Goal: Information Seeking & Learning: Learn about a topic

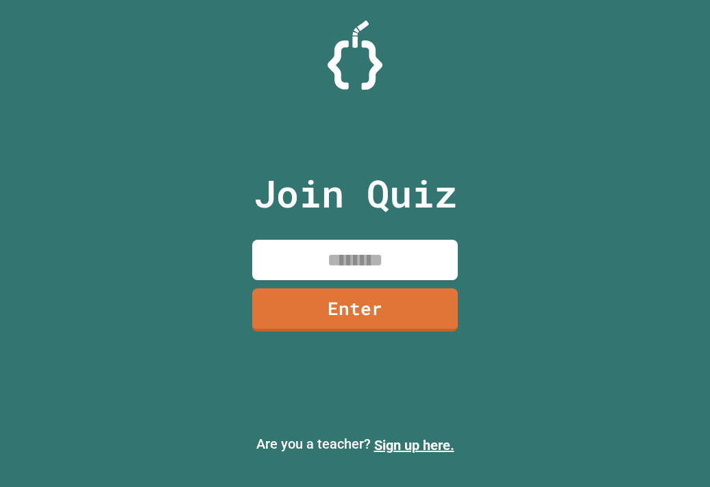
click at [357, 253] on input at bounding box center [355, 260] width 206 height 40
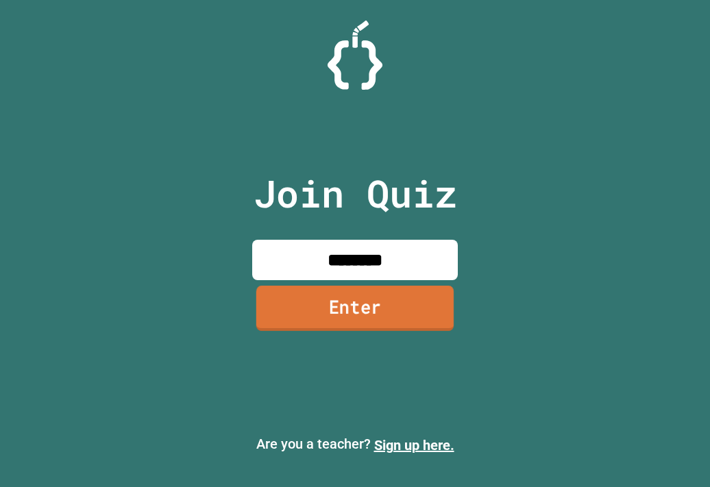
type input "********"
click at [388, 308] on link "Enter" at bounding box center [355, 309] width 208 height 45
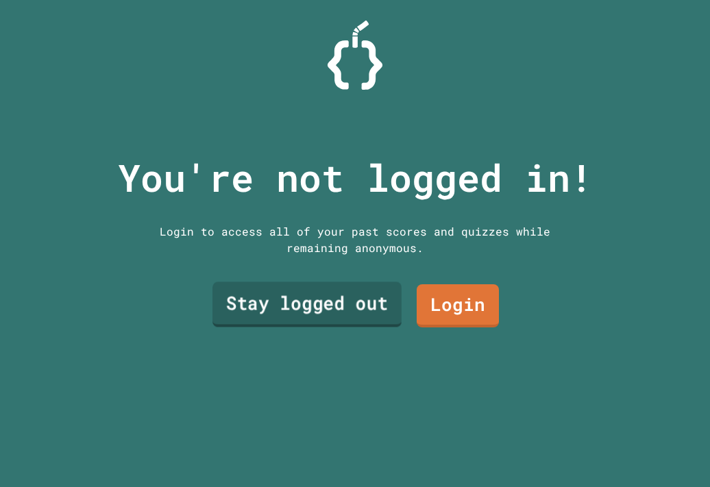
click at [354, 300] on link "Stay logged out" at bounding box center [306, 304] width 189 height 45
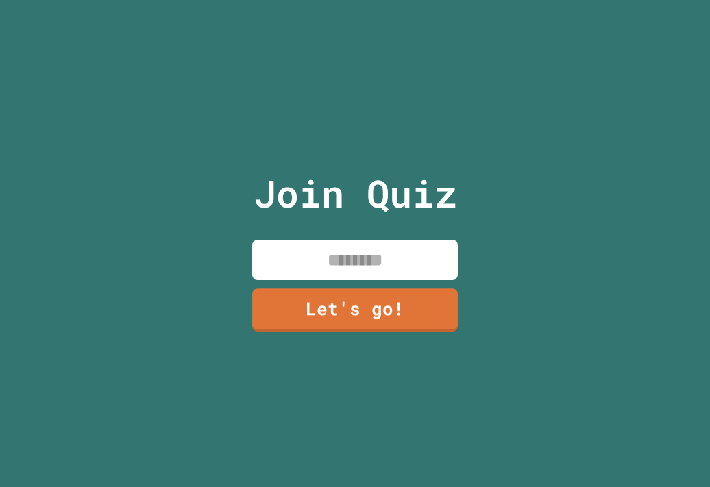
click at [385, 265] on input at bounding box center [355, 260] width 206 height 40
type input "*"
type input "******"
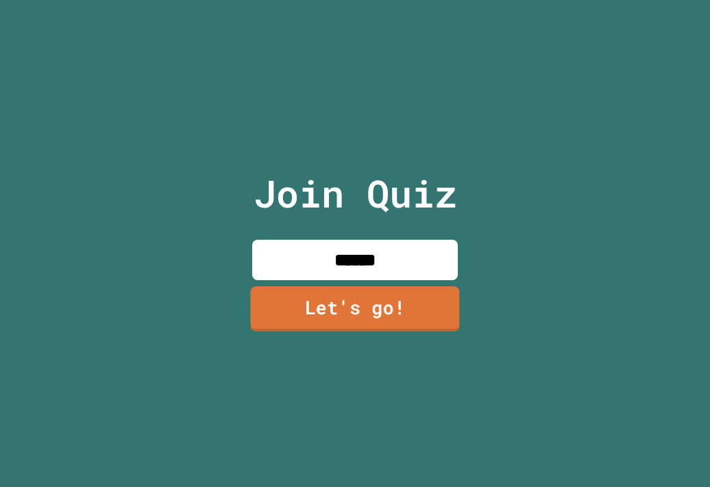
click at [380, 291] on link "Let's go!" at bounding box center [354, 309] width 209 height 45
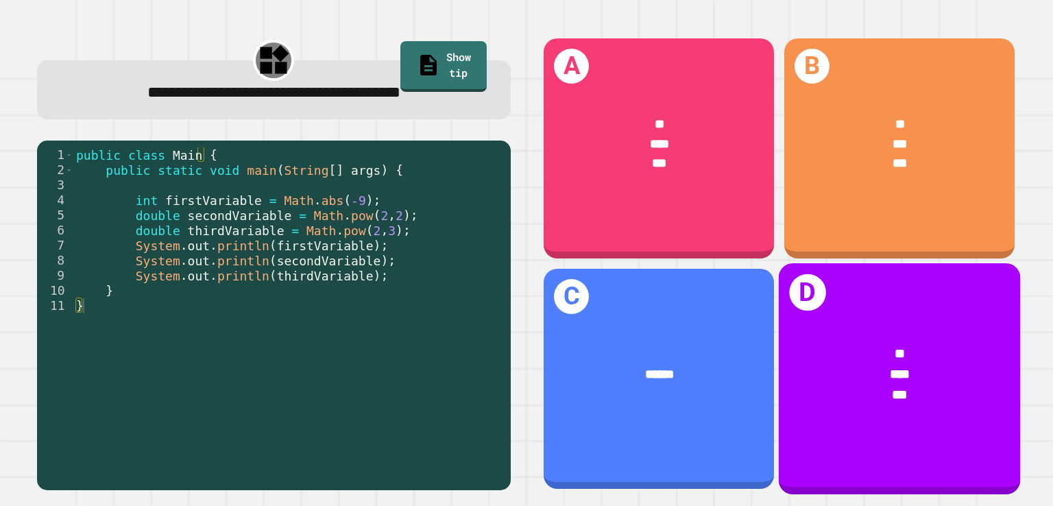
click at [709, 318] on div "* *** ***" at bounding box center [899, 375] width 241 height 114
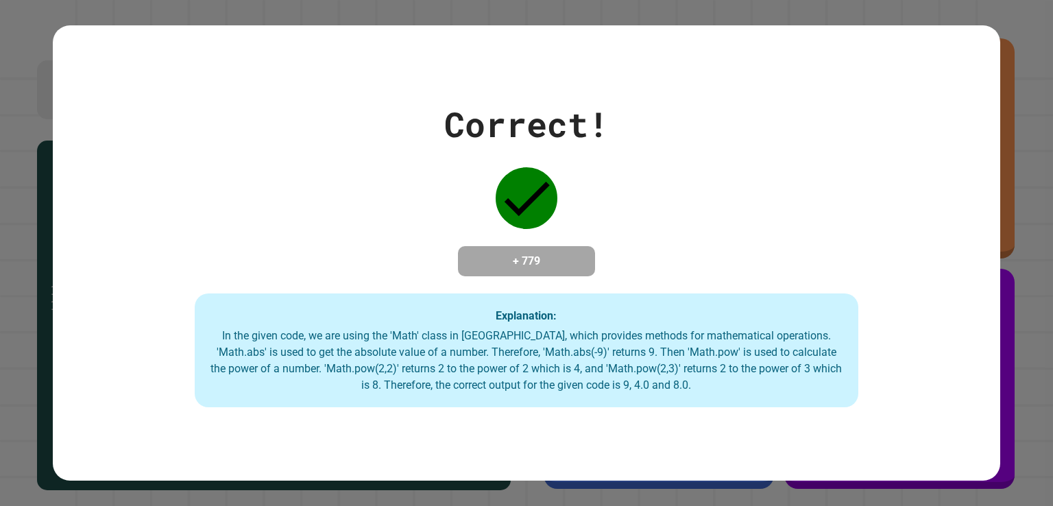
click at [709, 175] on div "Correct! + 779 Explanation: In the given code, we are using the 'Math' class in…" at bounding box center [526, 253] width 947 height 308
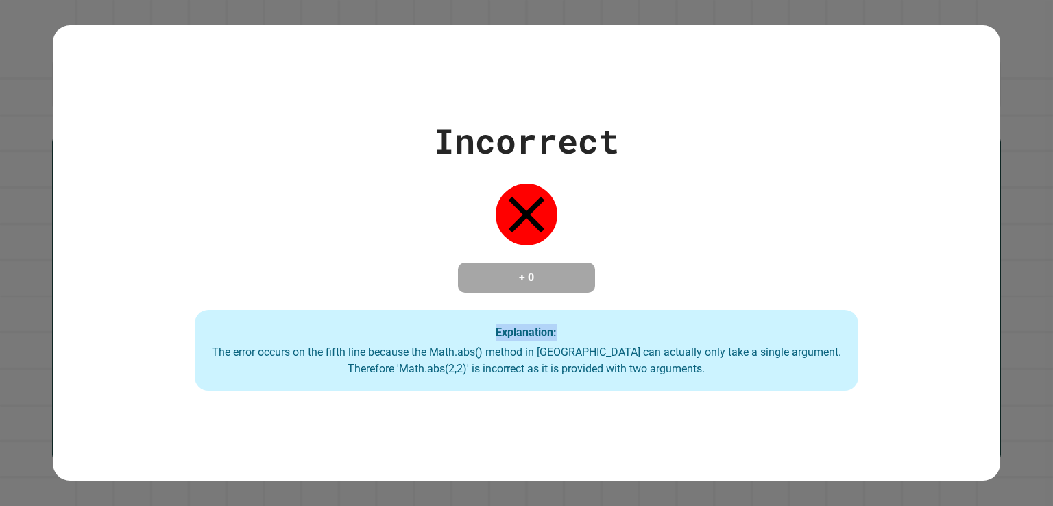
drag, startPoint x: 617, startPoint y: 246, endPoint x: 851, endPoint y: 160, distance: 249.8
click at [709, 160] on div "Incorrect + 0 Explanation: The error occurs on the fifth line because the Math.…" at bounding box center [526, 253] width 947 height 276
click at [434, 155] on div "Incorrect + 0 Explanation: The error occurs on the fifth line because the Math.…" at bounding box center [526, 253] width 947 height 276
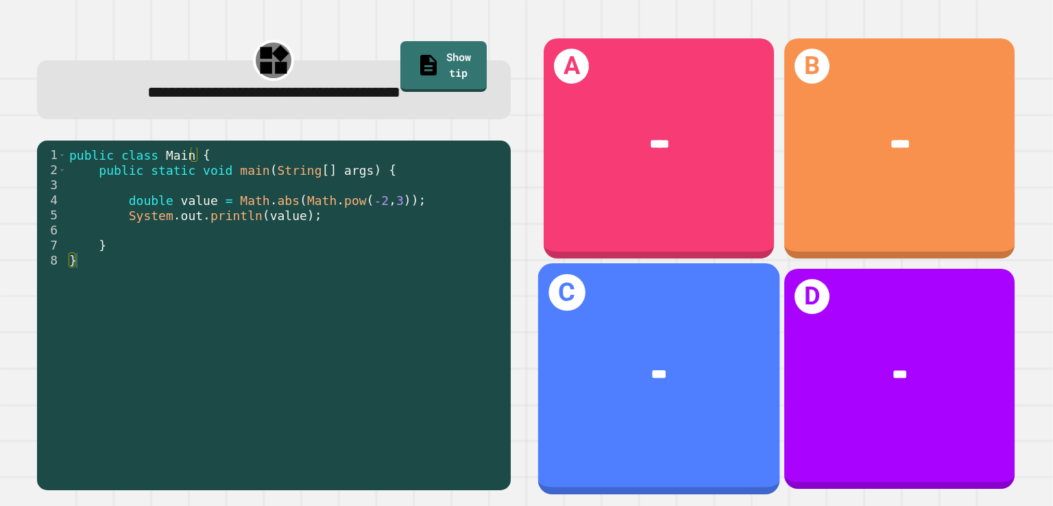
click at [633, 365] on div "***" at bounding box center [659, 375] width 189 height 21
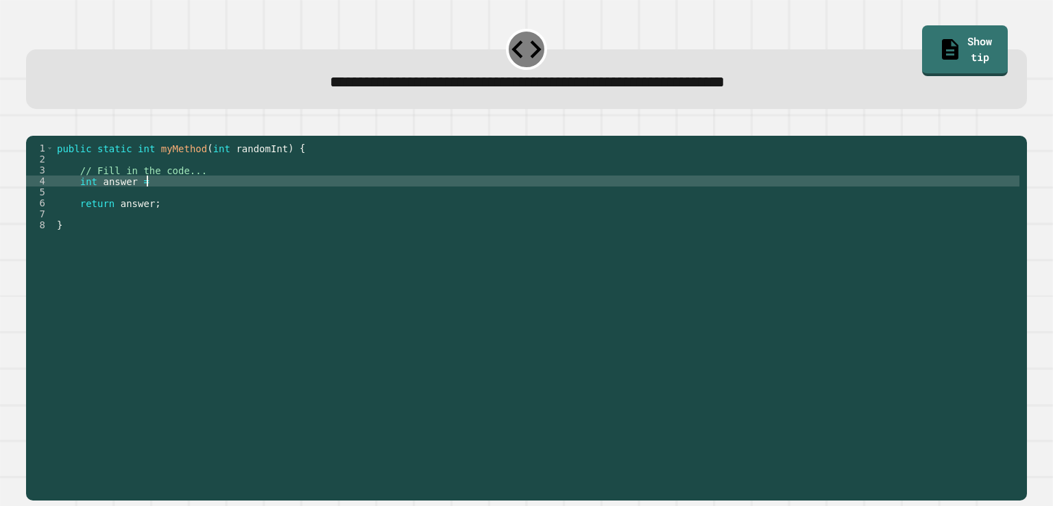
click at [156, 198] on div "public static int myMethod ( int randomInt ) { // Fill in the code... int answe…" at bounding box center [536, 302] width 965 height 318
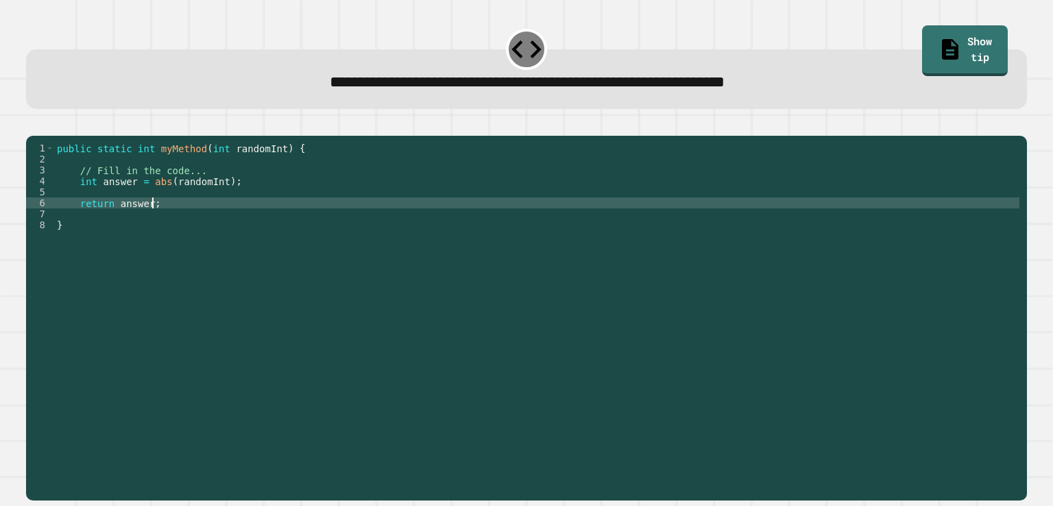
click at [260, 225] on div "public static int myMethod ( int randomInt ) { // Fill in the code... int answe…" at bounding box center [536, 302] width 965 height 318
drag, startPoint x: 260, startPoint y: 225, endPoint x: 33, endPoint y: 130, distance: 246.7
click at [33, 130] on div at bounding box center [526, 127] width 1000 height 16
click at [33, 125] on button "button" at bounding box center [33, 125] width 0 height 0
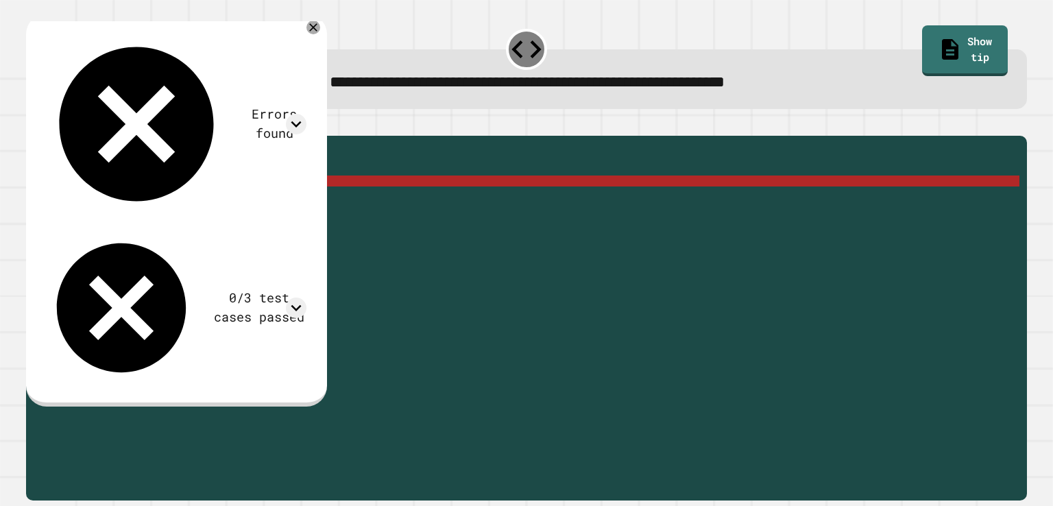
click at [233, 202] on div "public static int myMethod ( int randomInt ) { // Fill in the code... int answe…" at bounding box center [536, 302] width 965 height 318
click at [306, 114] on icon at bounding box center [296, 124] width 21 height 21
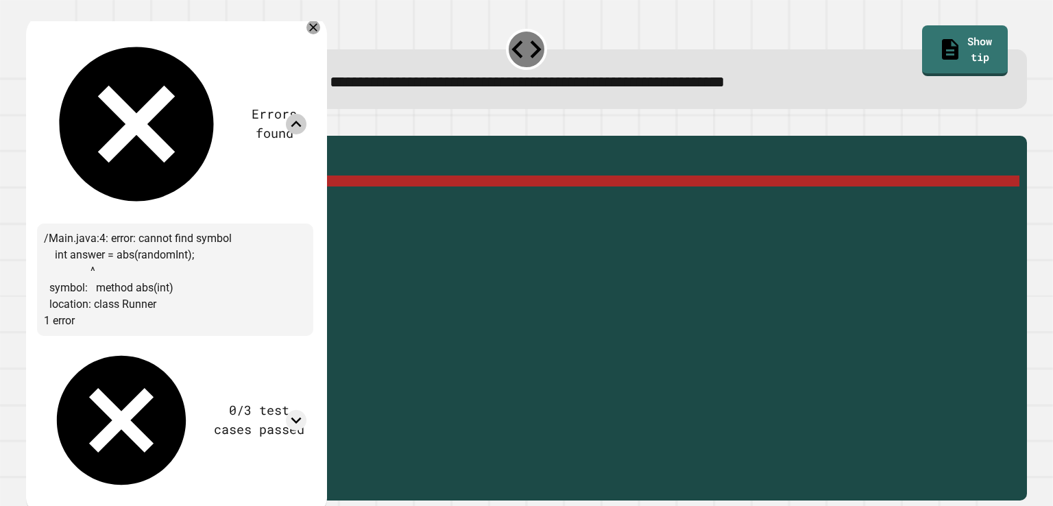
click at [306, 114] on icon at bounding box center [296, 124] width 21 height 21
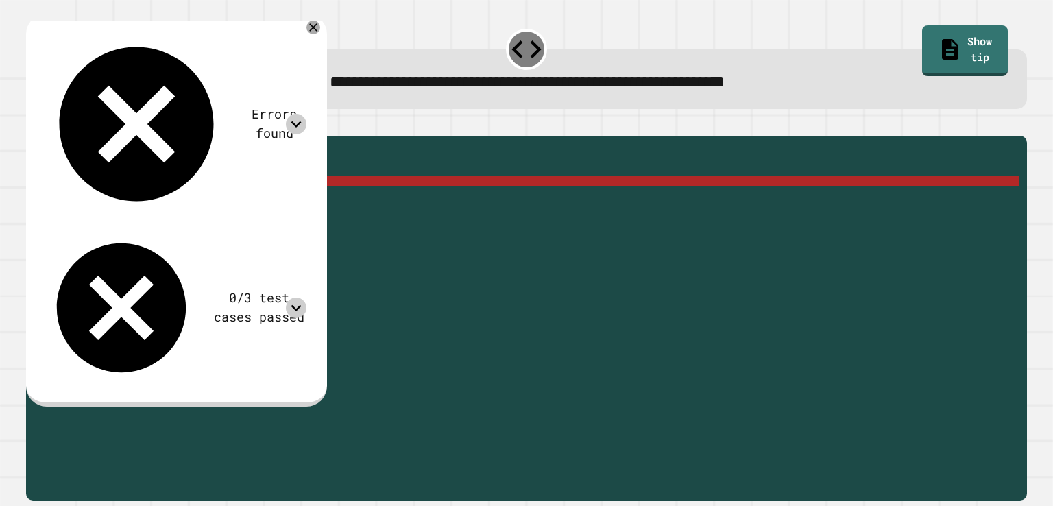
click at [306, 297] on icon at bounding box center [296, 307] width 21 height 21
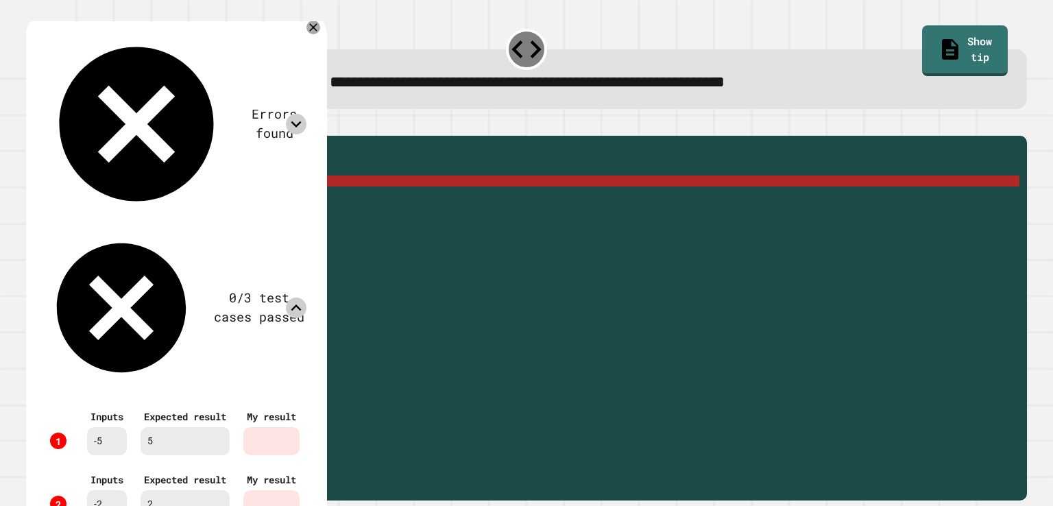
scroll to position [10, 0]
click at [413, 195] on div "public static int myMethod ( int randomInt ) { // Fill in the code... int answe…" at bounding box center [536, 302] width 965 height 318
click at [285, 427] on div at bounding box center [271, 441] width 56 height 28
click at [320, 23] on icon at bounding box center [313, 28] width 14 height 14
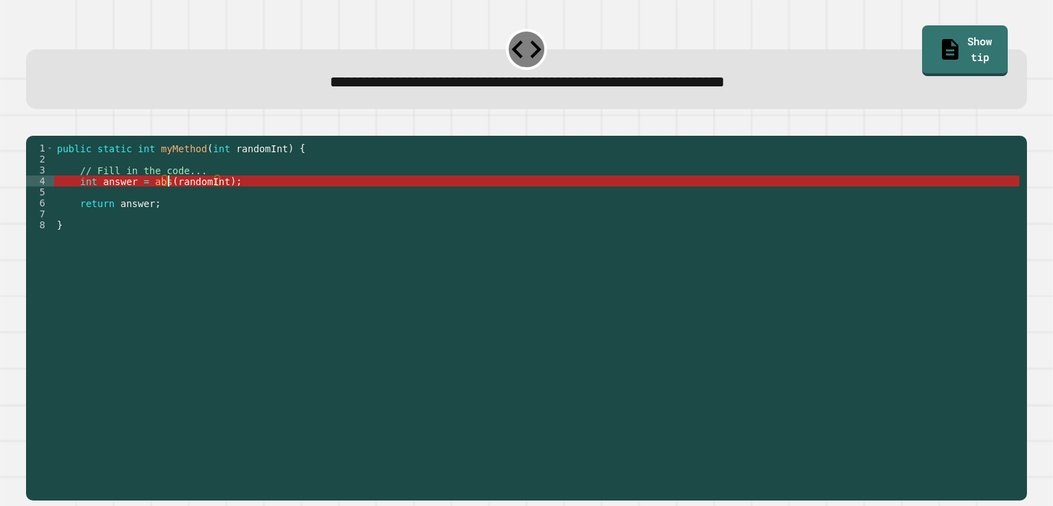
click at [167, 199] on div "public static int myMethod ( int randomInt ) { // Fill in the code... int answe…" at bounding box center [536, 302] width 965 height 318
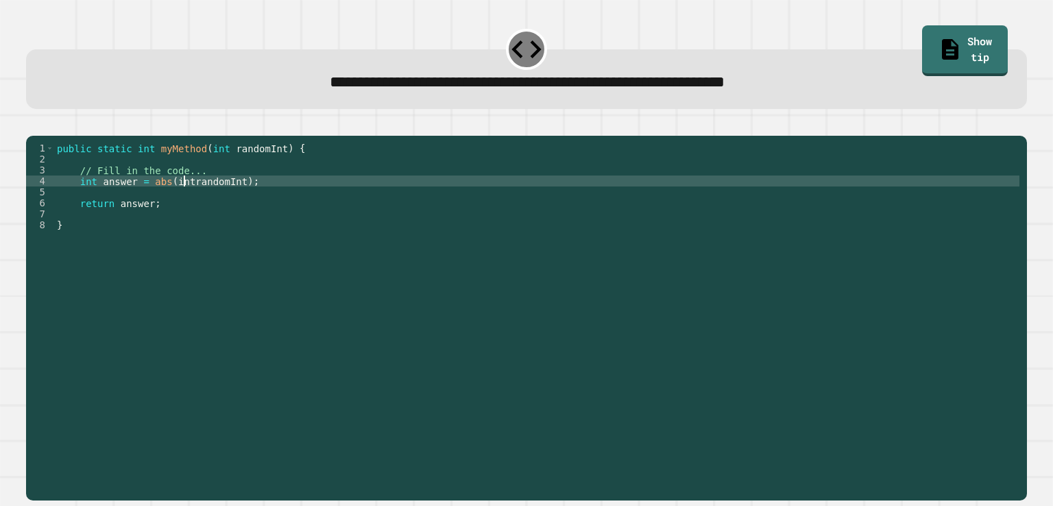
scroll to position [0, 9]
click at [236, 202] on div "public static int myMethod ( int randomInt ) { // Fill in the code... int answe…" at bounding box center [536, 302] width 965 height 318
click at [186, 199] on div "public static int myMethod ( int randomInt ) { // Fill in the code... int answe…" at bounding box center [536, 302] width 965 height 318
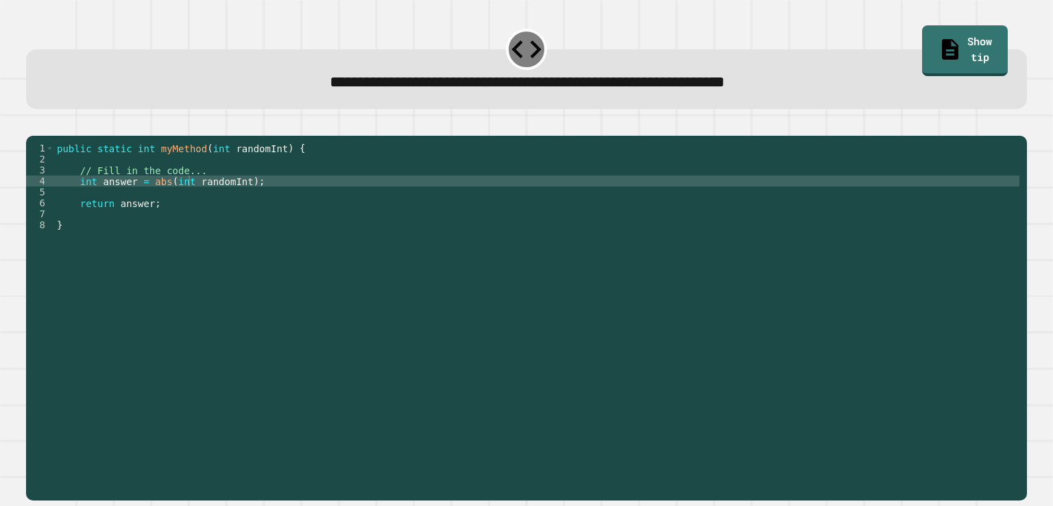
click at [46, 134] on icon "button" at bounding box center [42, 133] width 8 height 10
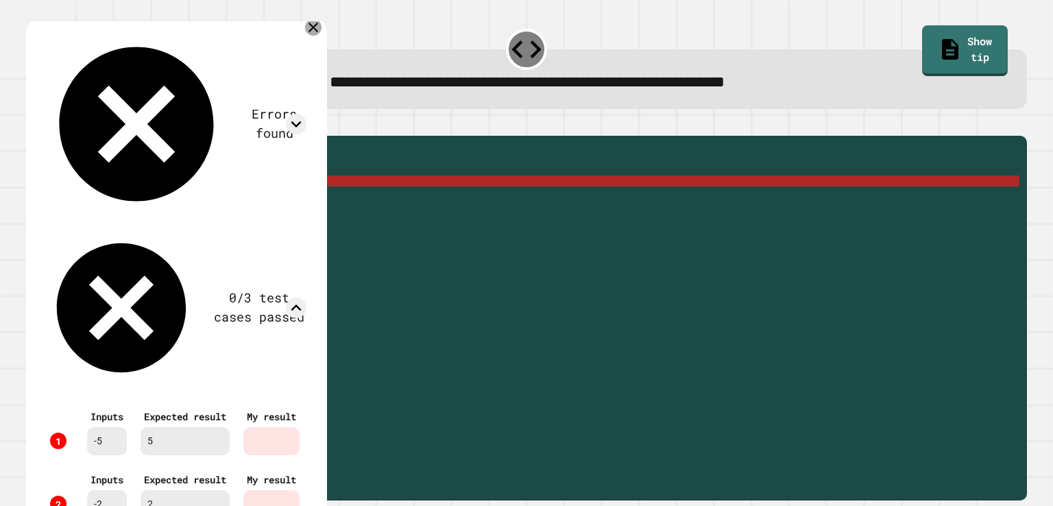
click at [321, 22] on div at bounding box center [313, 27] width 16 height 16
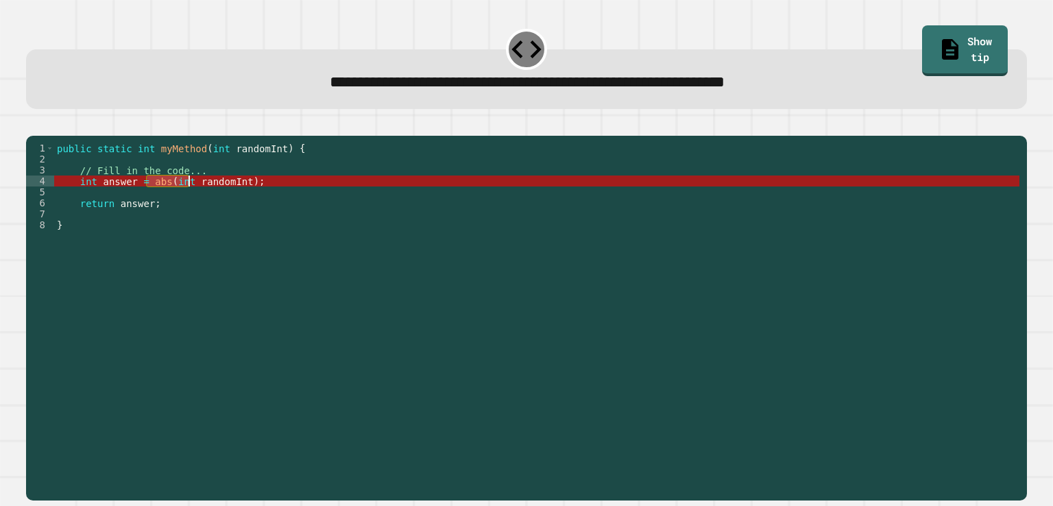
drag, startPoint x: 145, startPoint y: 200, endPoint x: 181, endPoint y: 199, distance: 35.7
click at [181, 199] on div "public static int myMethod ( int randomInt ) { // Fill in the code... int answe…" at bounding box center [536, 302] width 965 height 318
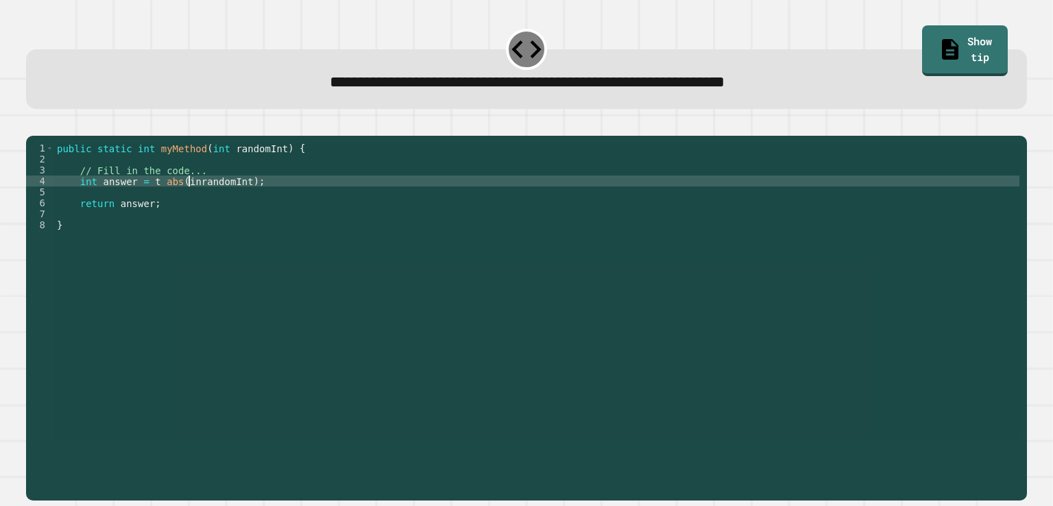
click at [189, 201] on div "public static int myMethod ( int randomInt ) { // Fill in the code... int answe…" at bounding box center [536, 291] width 965 height 296
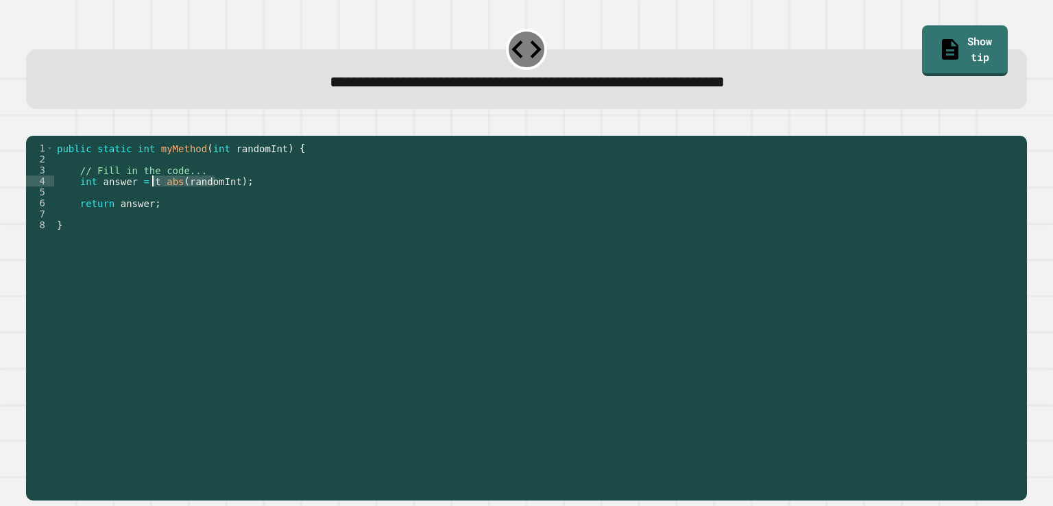
drag, startPoint x: 216, startPoint y: 204, endPoint x: 151, endPoint y: 201, distance: 65.2
click at [151, 201] on div "public static int myMethod ( int randomInt ) { // Fill in the code... int answe…" at bounding box center [536, 302] width 965 height 318
click at [151, 201] on div "public static int myMethod ( int randomInt ) { // Fill in the code... int answe…" at bounding box center [536, 291] width 965 height 296
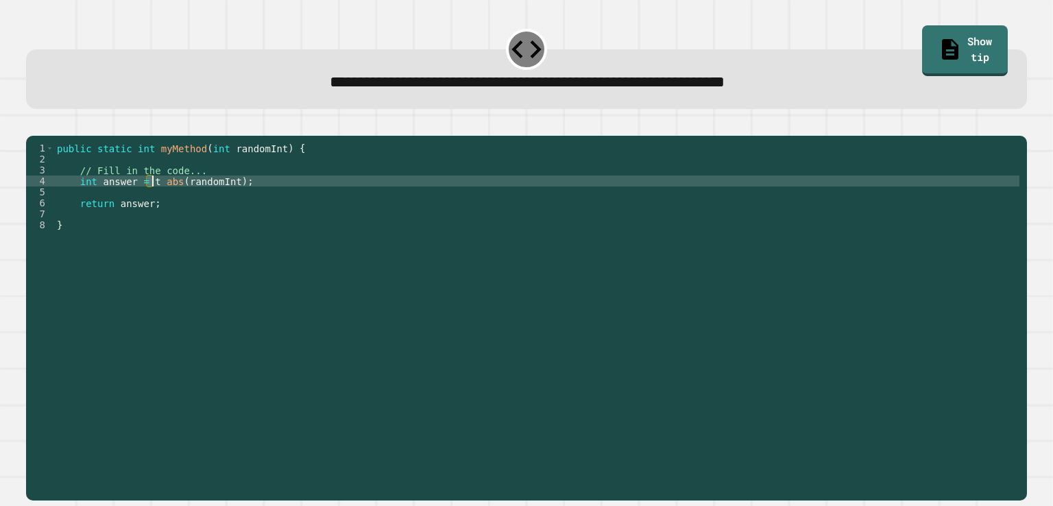
click at [151, 201] on div "public static int myMethod ( int randomInt ) { // Fill in the code... int answe…" at bounding box center [536, 302] width 965 height 318
click at [151, 201] on div "public static int myMethod ( int randomInt ) { // Fill in the code... int answe…" at bounding box center [536, 291] width 965 height 296
click at [154, 204] on div "public static int myMethod ( int randomInt ) { // Fill in the code... int answe…" at bounding box center [536, 302] width 965 height 318
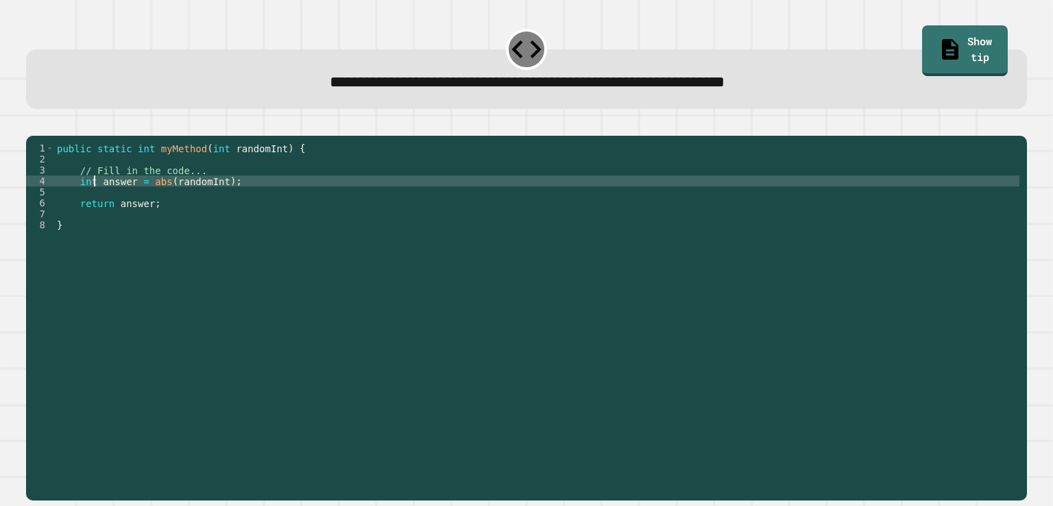
click at [92, 204] on div "public static int myMethod ( int randomInt ) { // Fill in the code... int answe…" at bounding box center [536, 302] width 965 height 318
click at [121, 204] on div "public static int myMethod ( int randomInt ) { // Fill in the code... int answe…" at bounding box center [536, 302] width 965 height 318
click at [193, 197] on div "public static int myMethod ( int randomInt ) { // Fill in the code... int answe…" at bounding box center [536, 302] width 965 height 318
click at [145, 199] on div "public static int myMethod ( int randomInt ) { // Fill in the code... int answe…" at bounding box center [536, 302] width 965 height 318
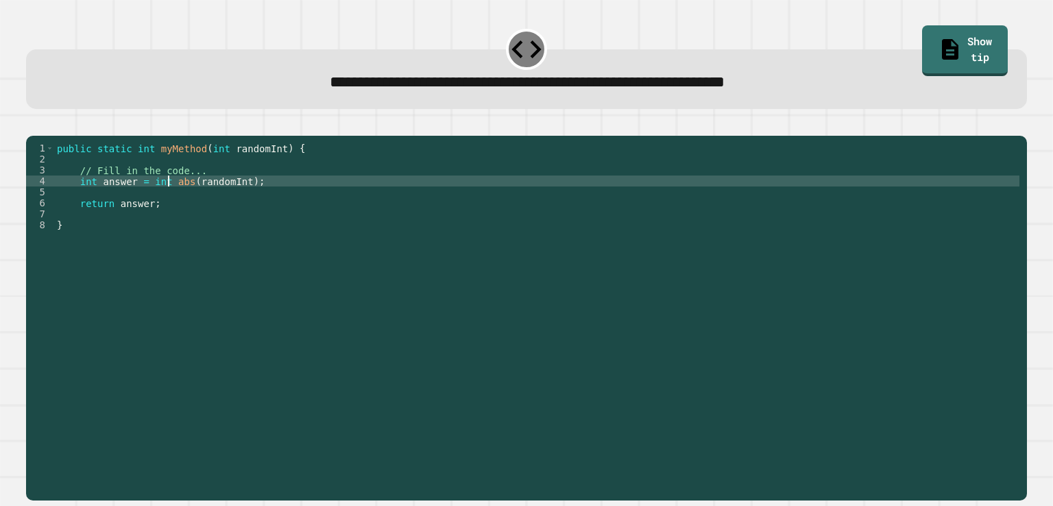
type textarea "**********"
click at [46, 136] on icon "button" at bounding box center [42, 133] width 8 height 10
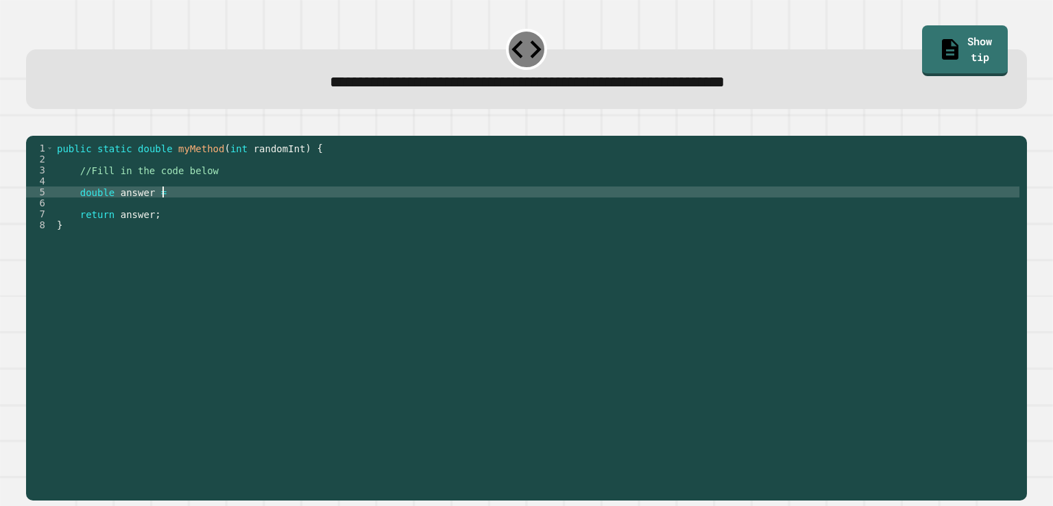
click at [211, 212] on div "public static double myMethod ( int randomInt ) { //Fill in the code below doub…" at bounding box center [536, 302] width 965 height 318
click at [33, 125] on icon "button" at bounding box center [33, 125] width 0 height 0
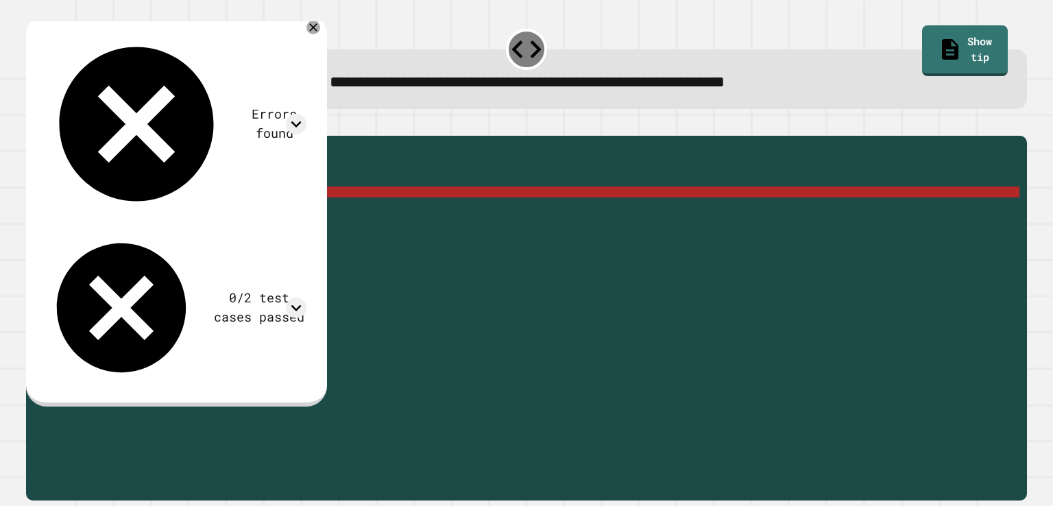
click at [247, 212] on div "public static double myMethod ( int randomInt ) { //Fill in the code below doub…" at bounding box center [536, 302] width 965 height 318
type textarea "**********"
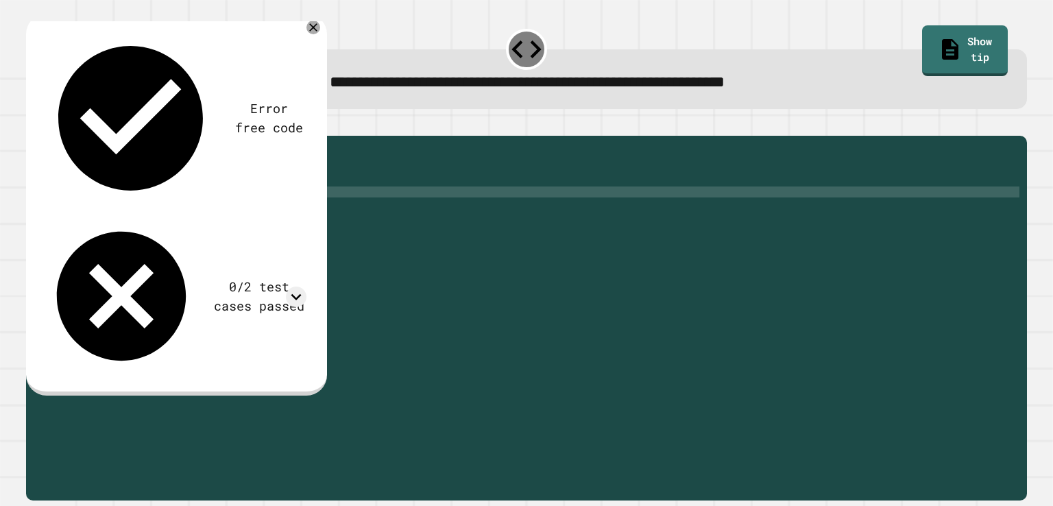
click at [33, 125] on icon "button" at bounding box center [33, 125] width 0 height 0
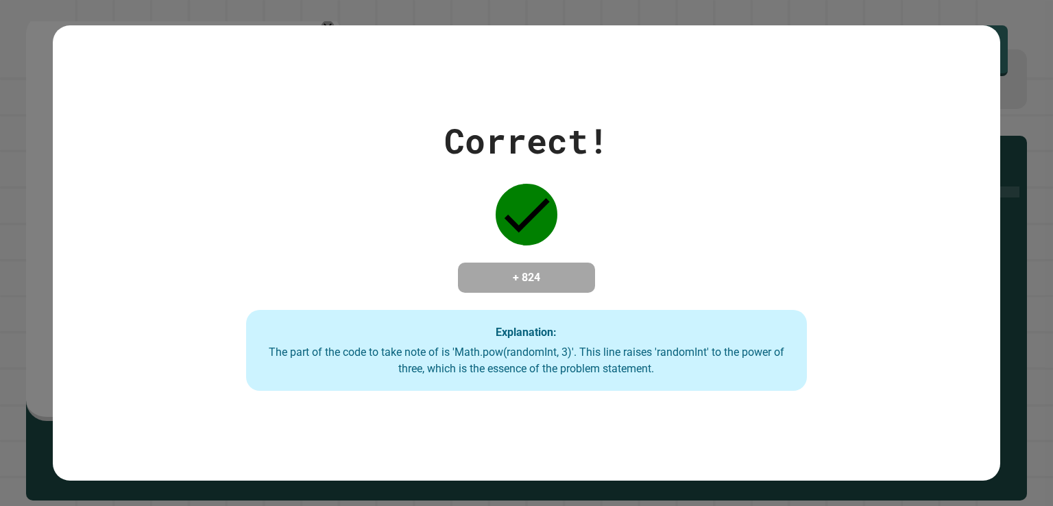
click at [709, 354] on div "Correct! + 824 Explanation: The part of the code to take note of is 'Math.pow(r…" at bounding box center [525, 253] width 801 height 276
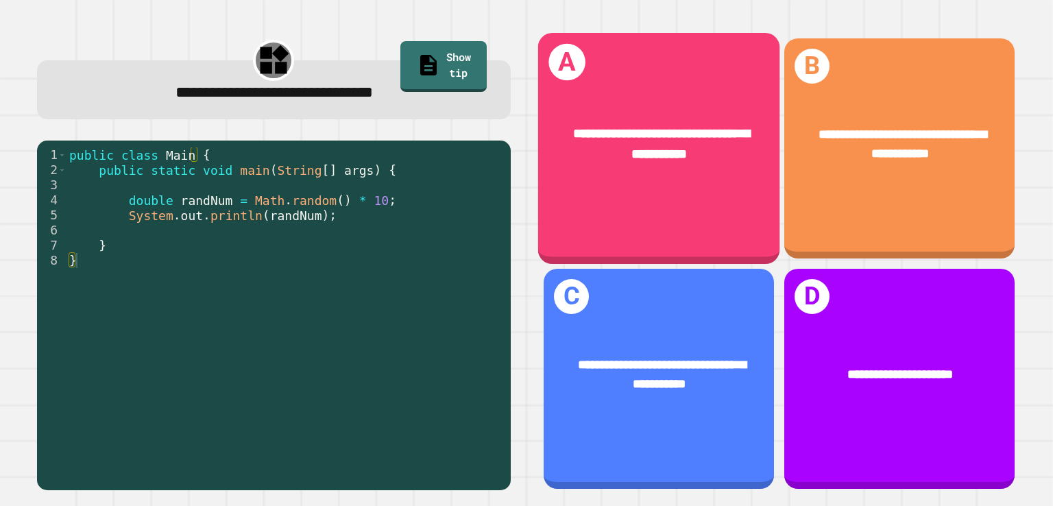
click at [592, 213] on div "**********" at bounding box center [658, 148] width 241 height 231
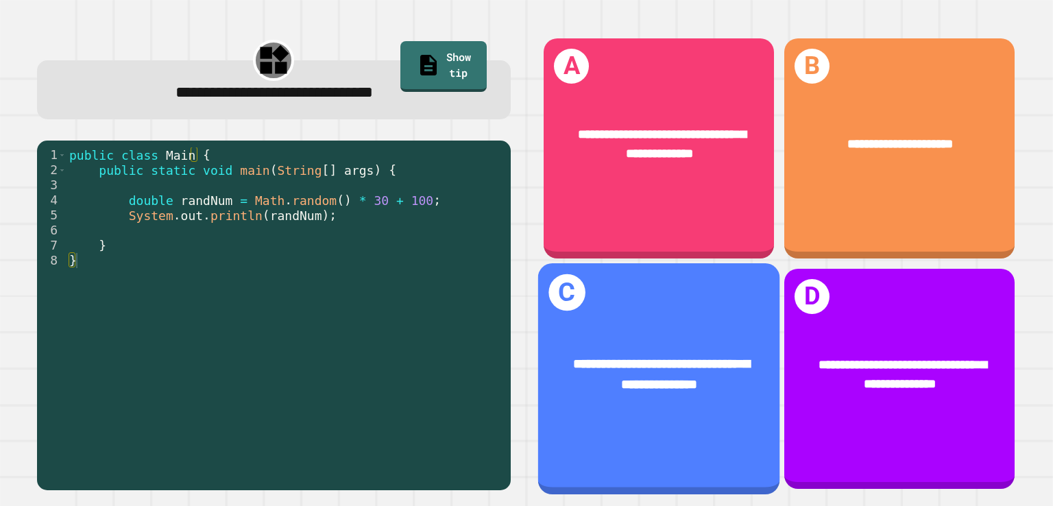
click at [588, 354] on div "**********" at bounding box center [659, 374] width 189 height 41
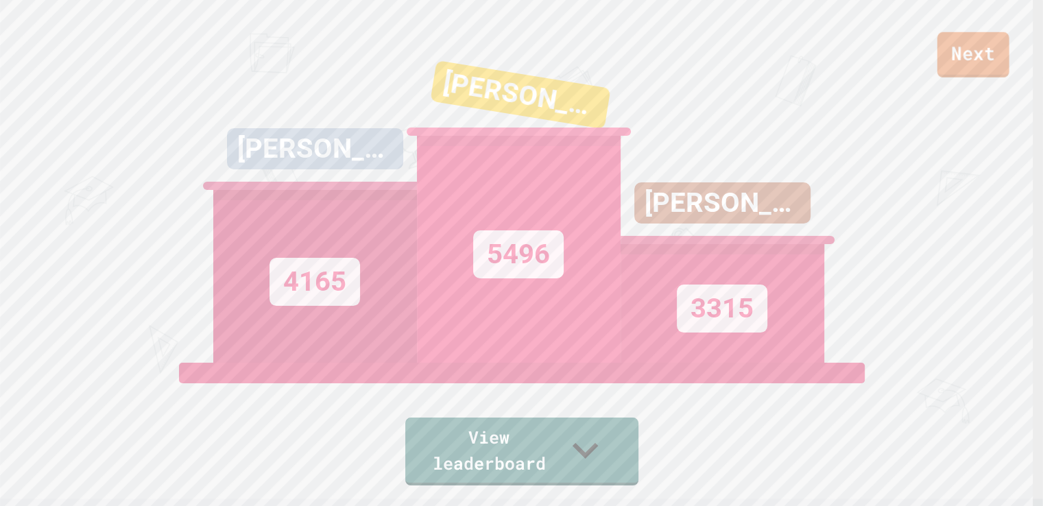
click at [709, 66] on link "Next" at bounding box center [973, 54] width 72 height 45
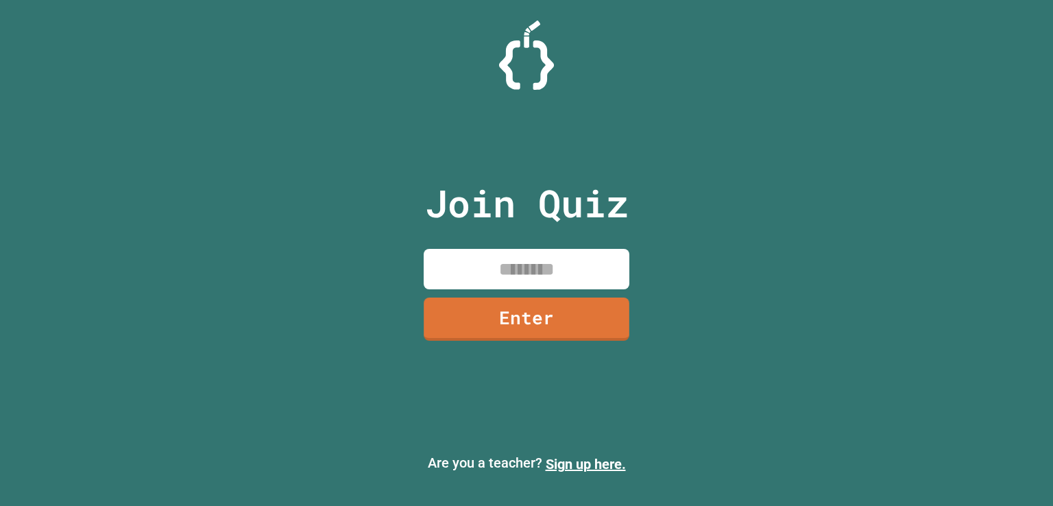
click at [543, 278] on input at bounding box center [527, 269] width 206 height 40
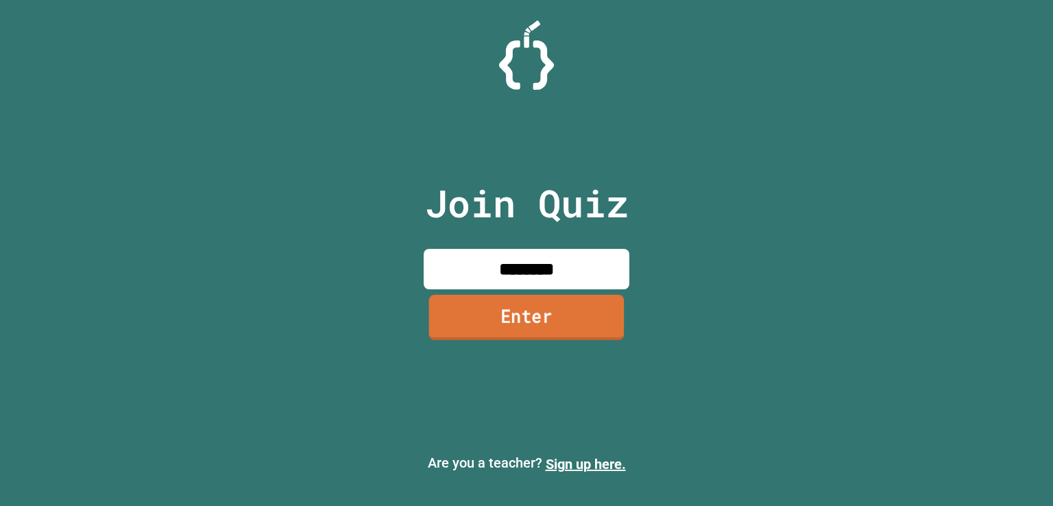
type input "********"
click at [542, 302] on link "Enter" at bounding box center [526, 317] width 199 height 45
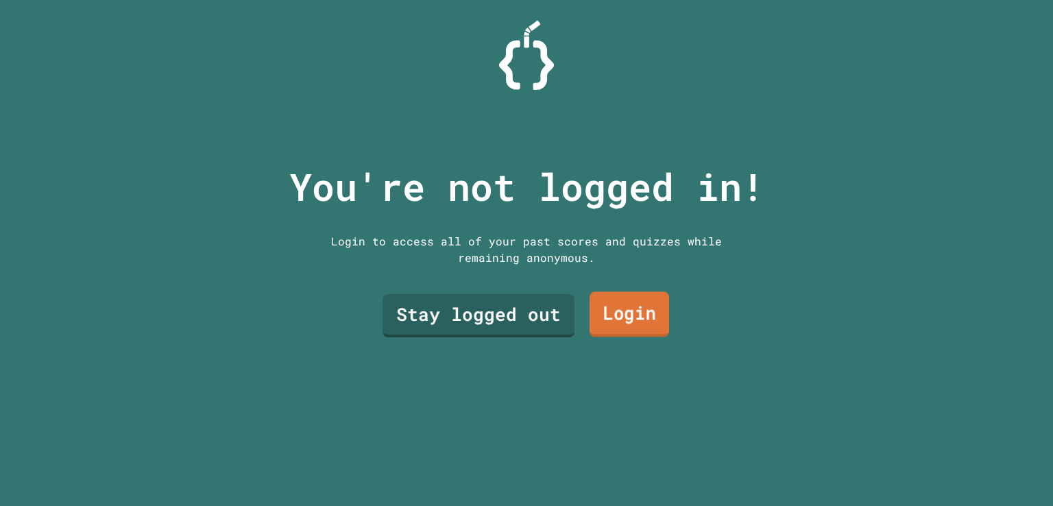
click at [607, 308] on link "Login" at bounding box center [630, 313] width 80 height 45
click at [528, 310] on link "Stay logged out" at bounding box center [478, 313] width 191 height 45
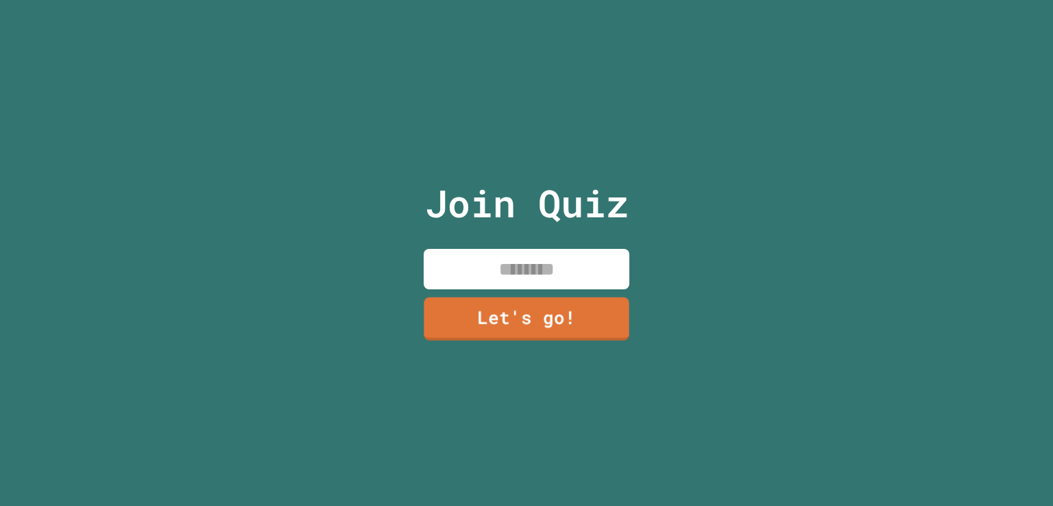
click at [533, 265] on input at bounding box center [527, 269] width 206 height 40
type input "*"
type input "******"
click at [524, 325] on link "Let's go!" at bounding box center [526, 317] width 208 height 45
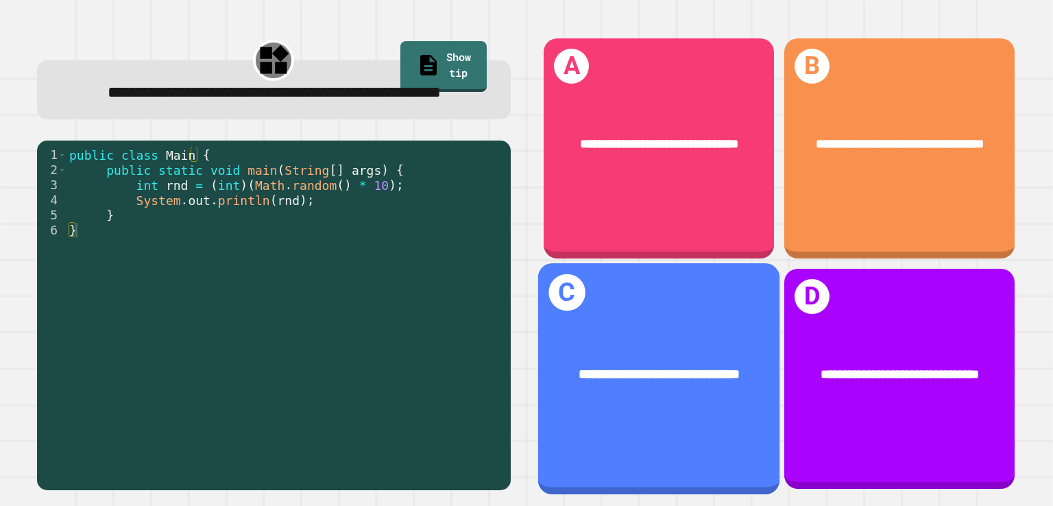
click at [642, 367] on span "**********" at bounding box center [659, 373] width 161 height 13
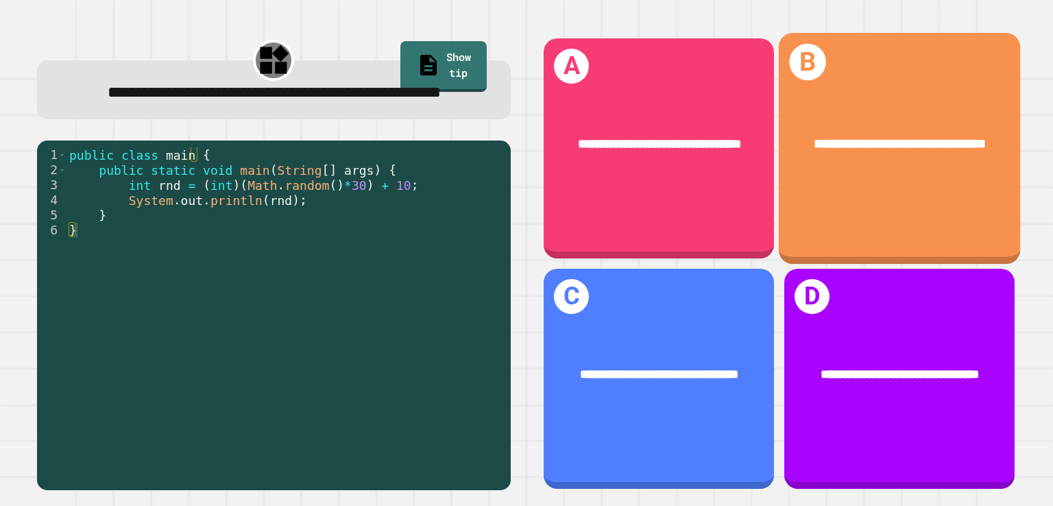
click at [709, 201] on div "**********" at bounding box center [899, 148] width 241 height 231
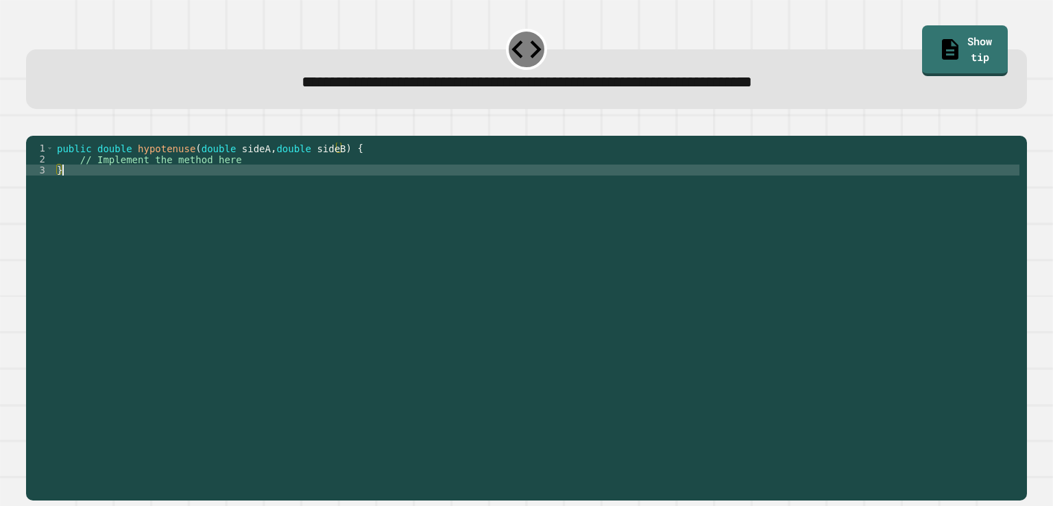
click at [245, 187] on div "public double hypotenuse ( double sideA , double sideB ) { // Implement the met…" at bounding box center [536, 302] width 965 height 318
click at [183, 191] on div "public double hypotenuse ( double sideA , double sideB ) { // Implement the met…" at bounding box center [536, 302] width 965 height 318
click at [189, 192] on div "public double hypotenuse ( double sideA , double sideB ) { // Implement the met…" at bounding box center [536, 302] width 965 height 318
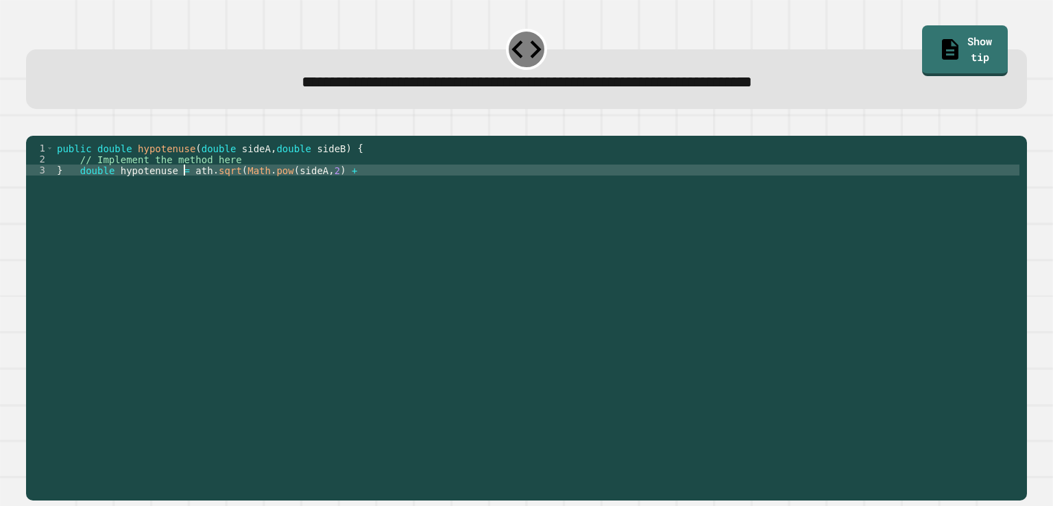
scroll to position [0, 10]
click at [359, 190] on div "public double hypotenuse ( double sideA , double sideB ) { // Implement the met…" at bounding box center [536, 302] width 965 height 318
drag, startPoint x: 380, startPoint y: 220, endPoint x: 247, endPoint y: 169, distance: 142.6
click at [247, 169] on div "public double hypotenuse ( double sideA , double sideB ) { // Implement the met…" at bounding box center [536, 302] width 965 height 318
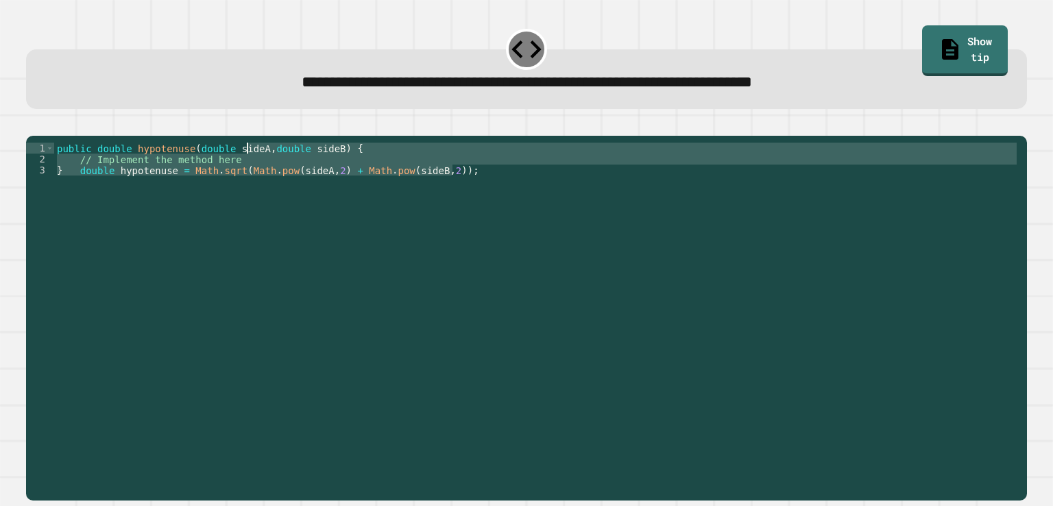
scroll to position [0, 19]
click at [33, 125] on icon "button" at bounding box center [33, 125] width 0 height 0
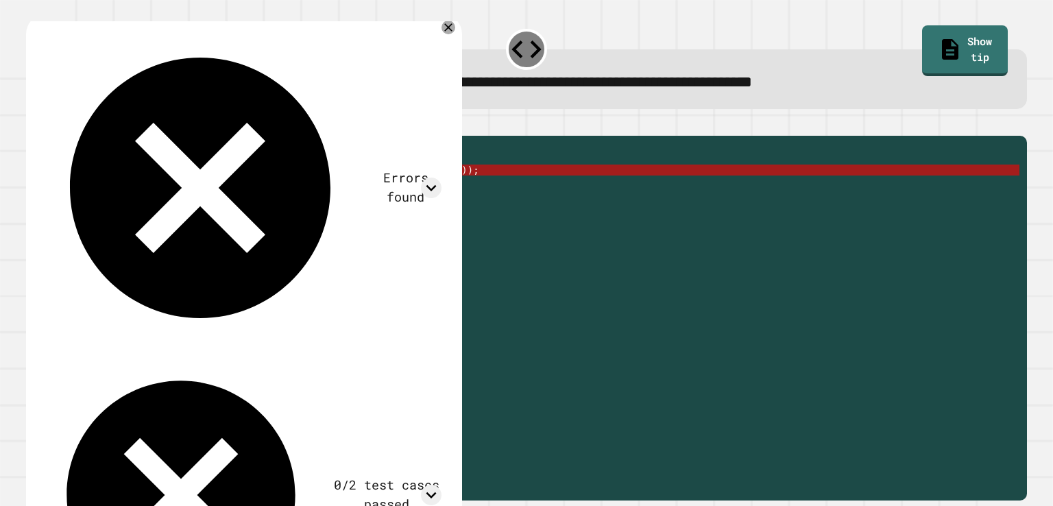
click at [353, 39] on div "Errors found" at bounding box center [243, 188] width 398 height 313
click at [422, 178] on icon at bounding box center [431, 188] width 21 height 21
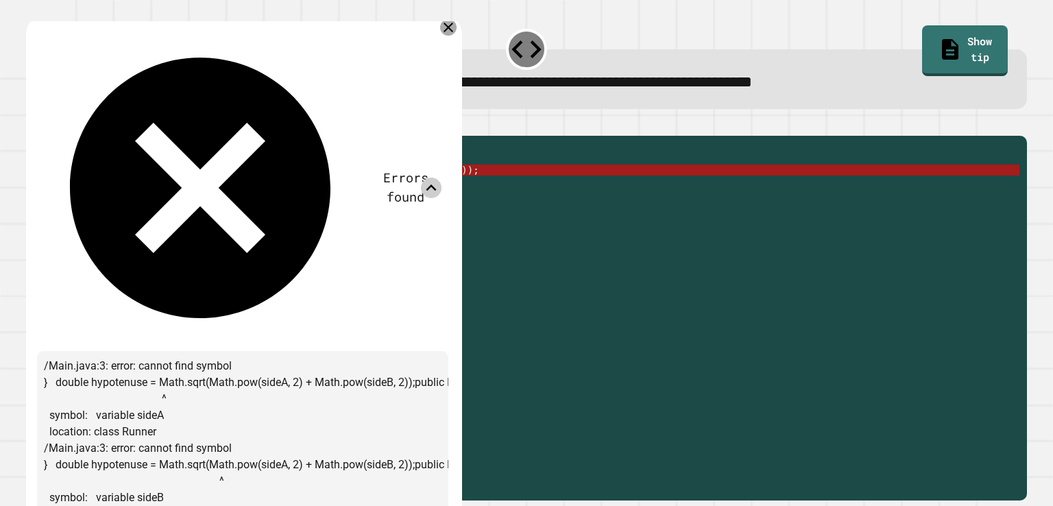
drag, startPoint x: 398, startPoint y: 94, endPoint x: 450, endPoint y: 26, distance: 85.6
click at [450, 26] on icon at bounding box center [448, 27] width 16 height 16
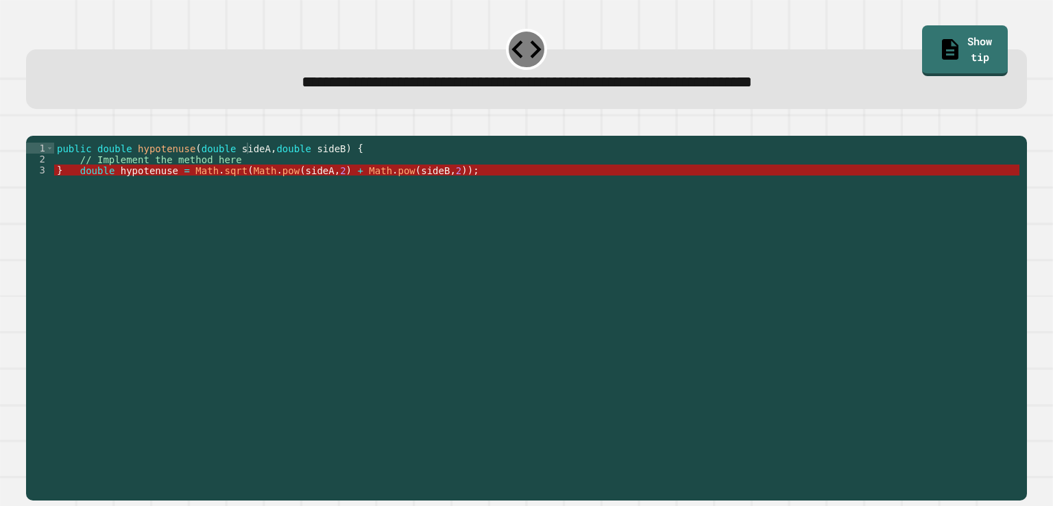
drag, startPoint x: 450, startPoint y: 26, endPoint x: 402, endPoint y: 178, distance: 158.7
click at [461, 193] on div "public double hypotenuse ( double sideA , double sideB ) { // Implement the met…" at bounding box center [536, 291] width 965 height 296
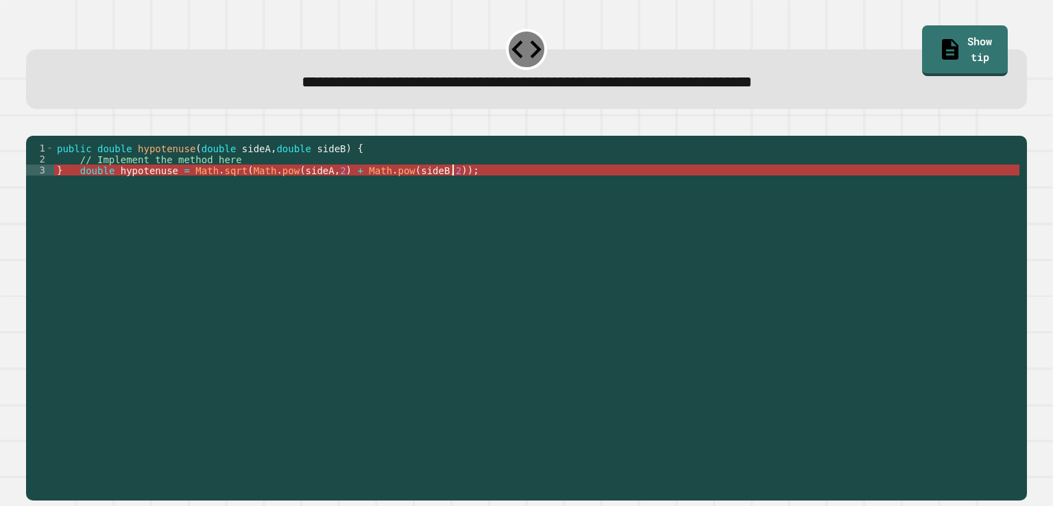
type textarea "**********"
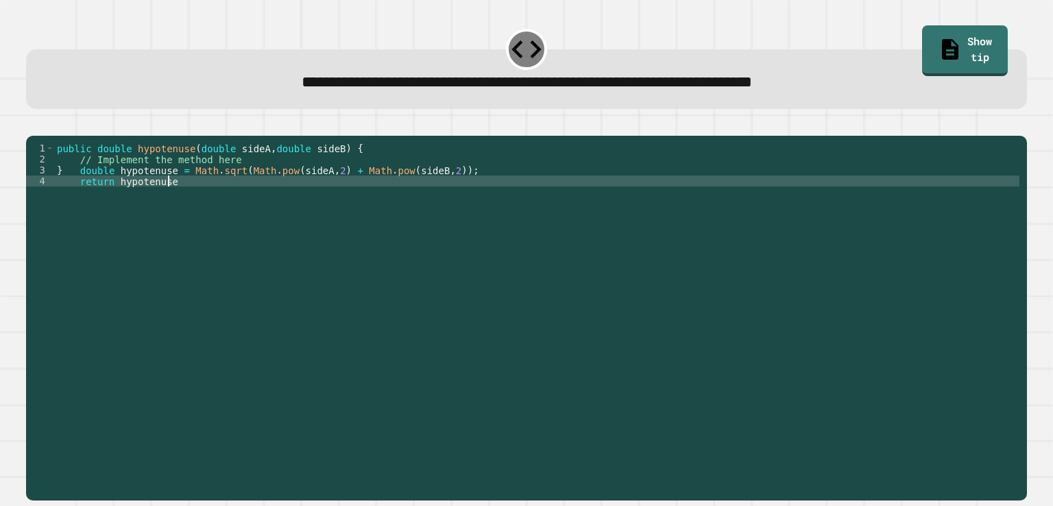
scroll to position [0, 7]
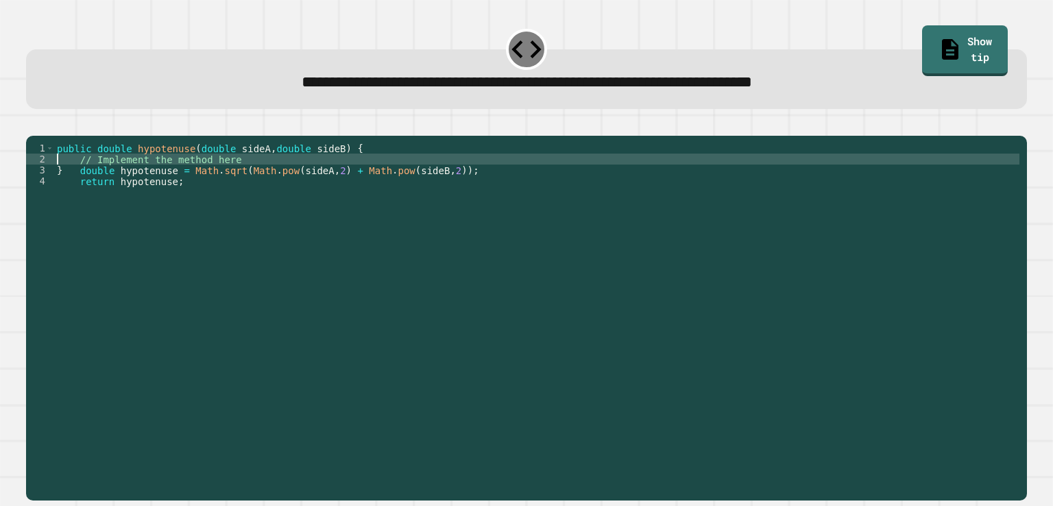
click at [55, 184] on div "public double hypotenuse ( double sideA , double sideB ) { // Implement the met…" at bounding box center [536, 302] width 965 height 318
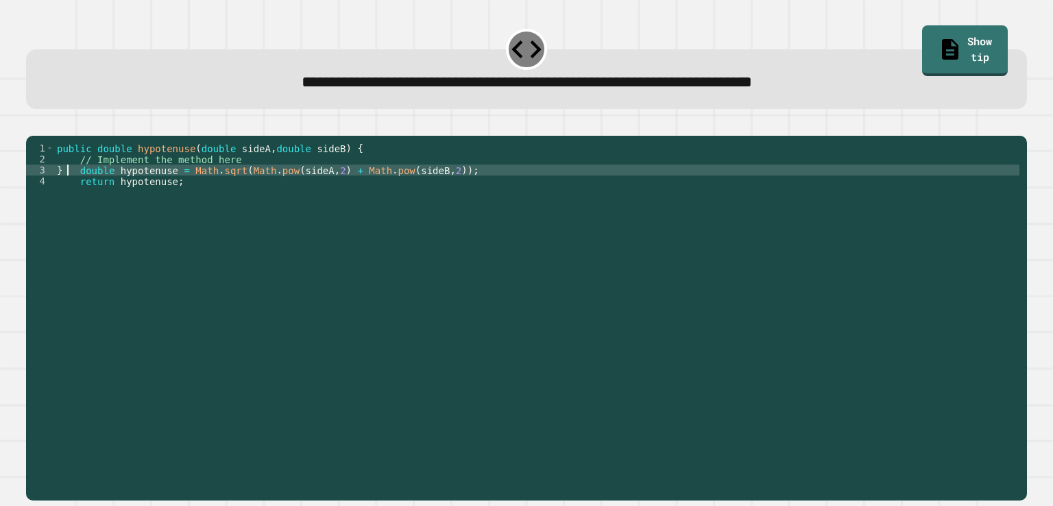
click at [66, 191] on div "public double hypotenuse ( double sideA , double sideB ) { // Implement the met…" at bounding box center [536, 302] width 965 height 318
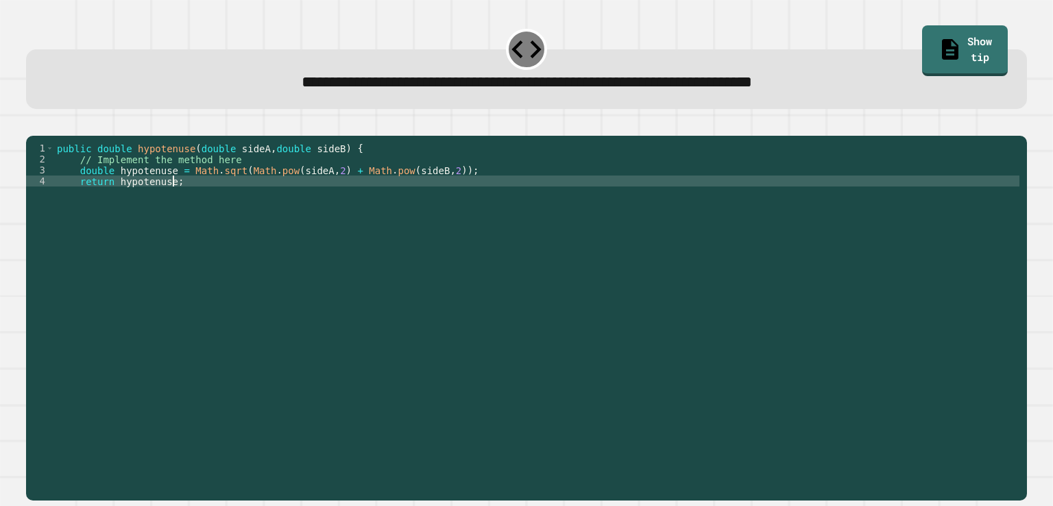
click at [185, 205] on div "public double hypotenuse ( double sideA , double sideB ) { // Implement the met…" at bounding box center [536, 302] width 965 height 318
type textarea "**********"
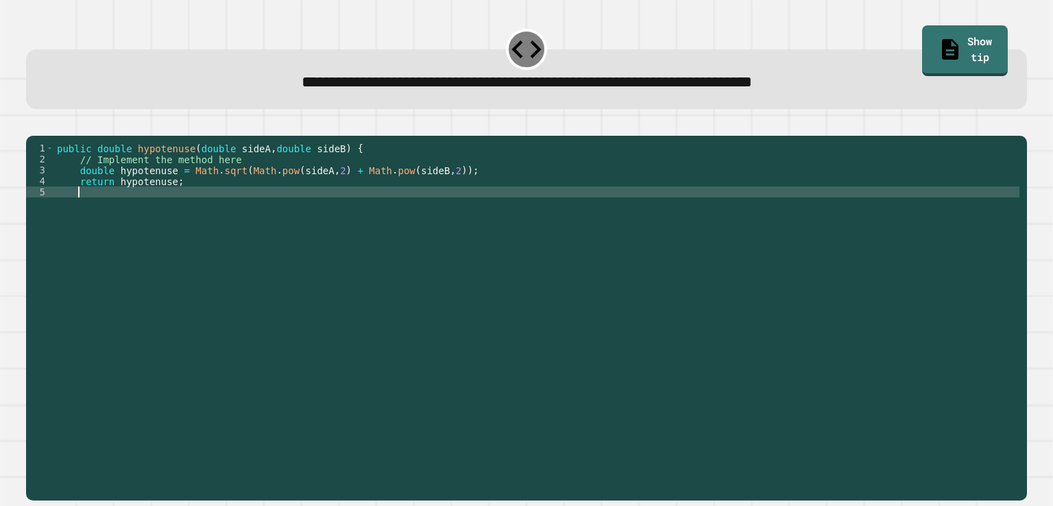
scroll to position [0, 1]
type textarea "*"
click at [33, 125] on icon "button" at bounding box center [33, 125] width 0 height 0
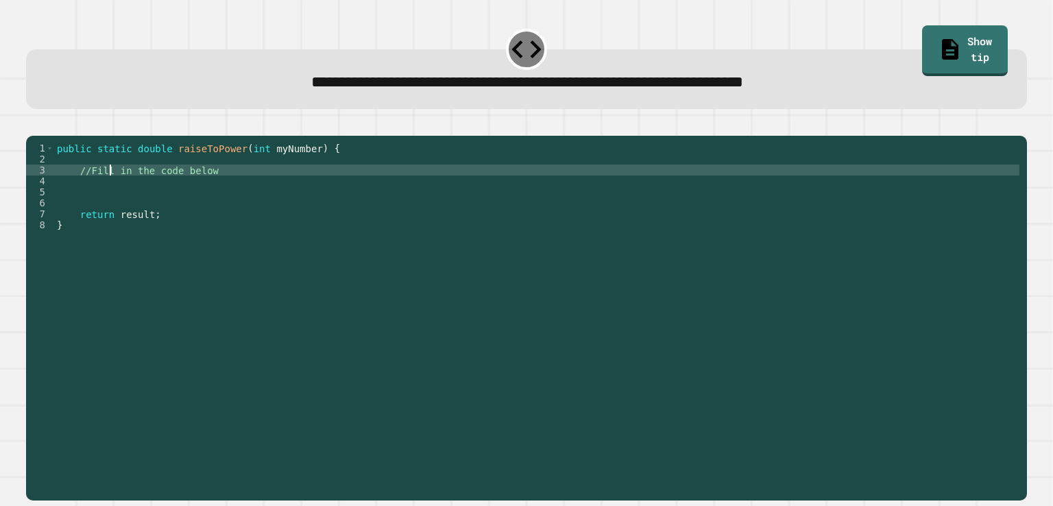
click at [111, 189] on div "public static double raiseToPower ( int myNumber ) { //Fill in the code below r…" at bounding box center [536, 302] width 965 height 318
click at [111, 189] on div "public static double raiseToPower ( int myNumber ) { //Fill in the code below r…" at bounding box center [536, 291] width 965 height 296
click at [111, 189] on div "public static double raiseToPower ( int myNumber ) { //Fill in the code below r…" at bounding box center [536, 302] width 965 height 318
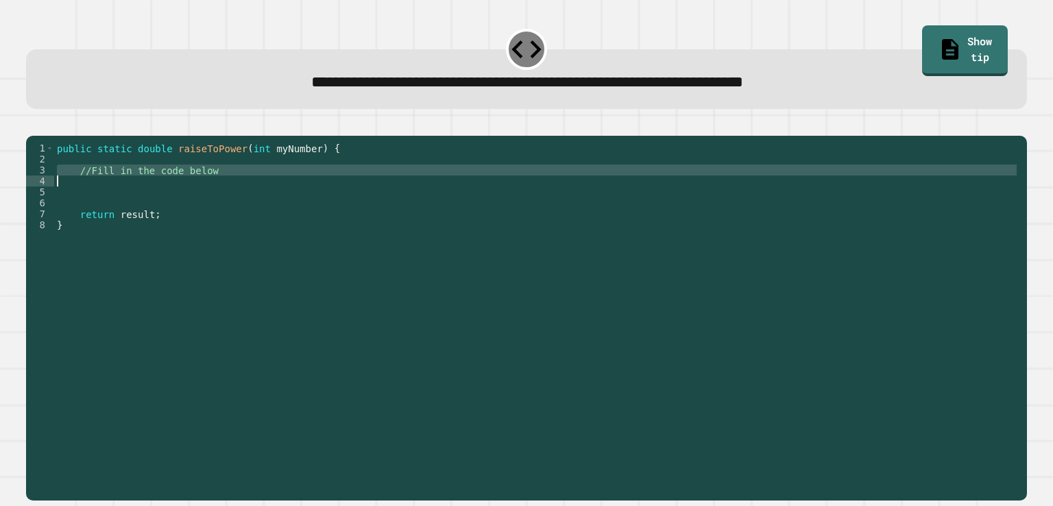
click at [240, 184] on div "public static double raiseToPower ( int myNumber ) { //Fill in the code below r…" at bounding box center [536, 291] width 965 height 296
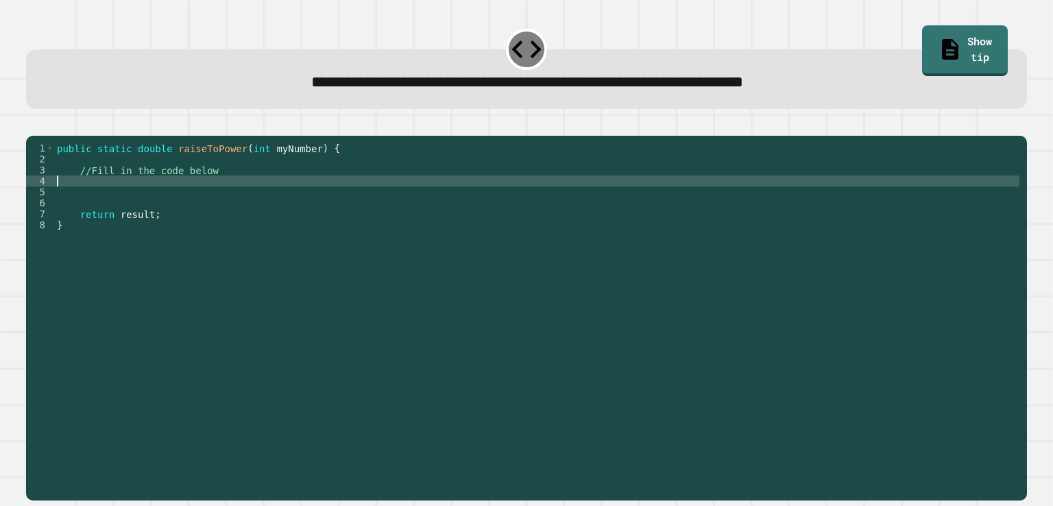
click at [148, 200] on div "public static double raiseToPower ( int myNumber ) { //Fill in the code below r…" at bounding box center [536, 302] width 965 height 318
click at [33, 125] on icon "button" at bounding box center [33, 125] width 0 height 0
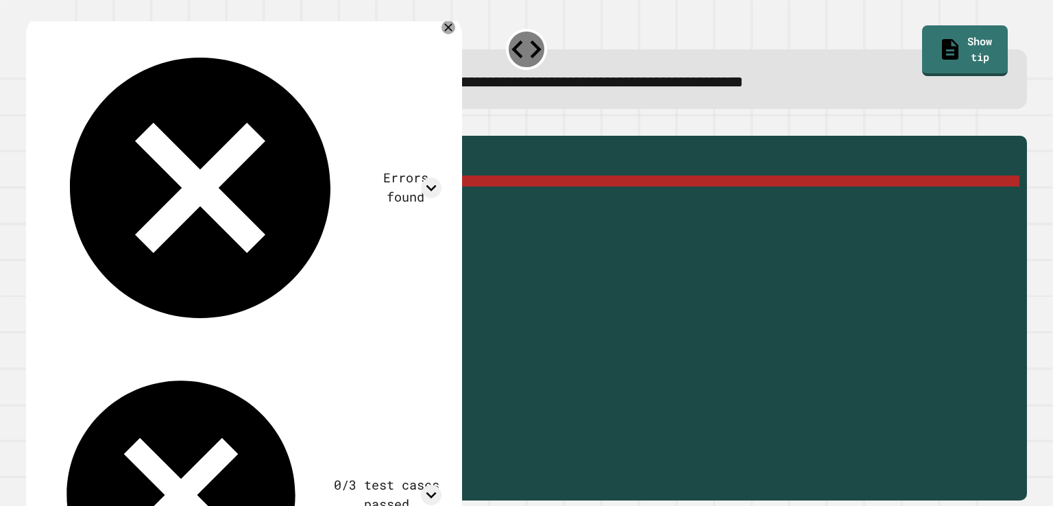
click at [85, 201] on div "public static double raiseToPower ( int myNumber ) { //Fill in the code below i…" at bounding box center [536, 302] width 965 height 318
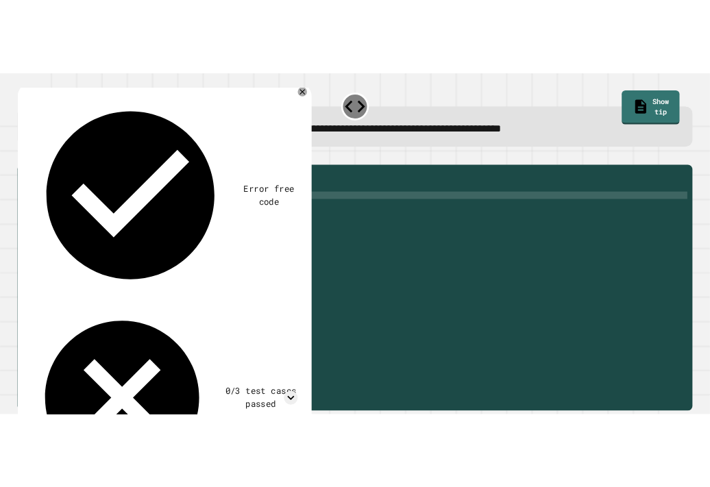
scroll to position [0, 3]
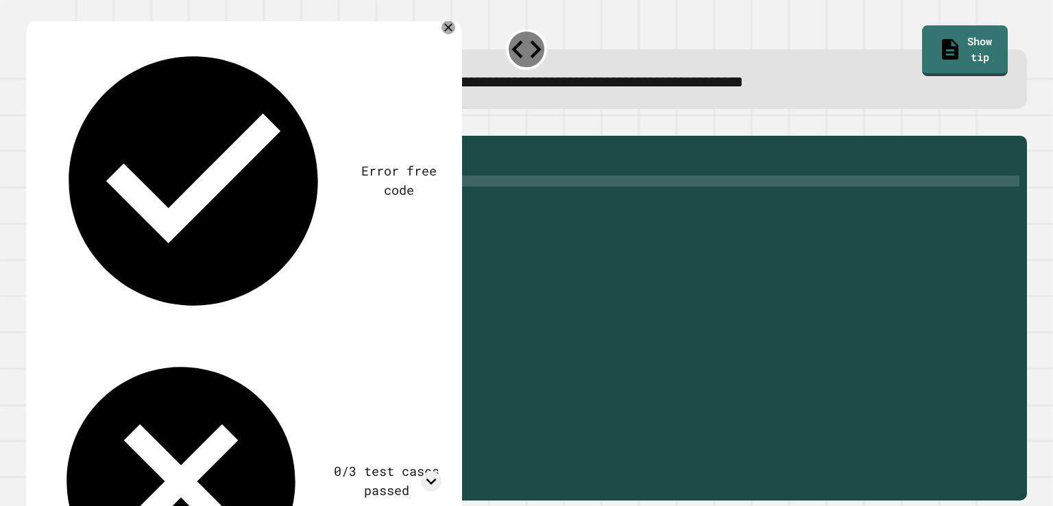
type textarea "**********"
click at [46, 135] on icon "button" at bounding box center [42, 133] width 8 height 10
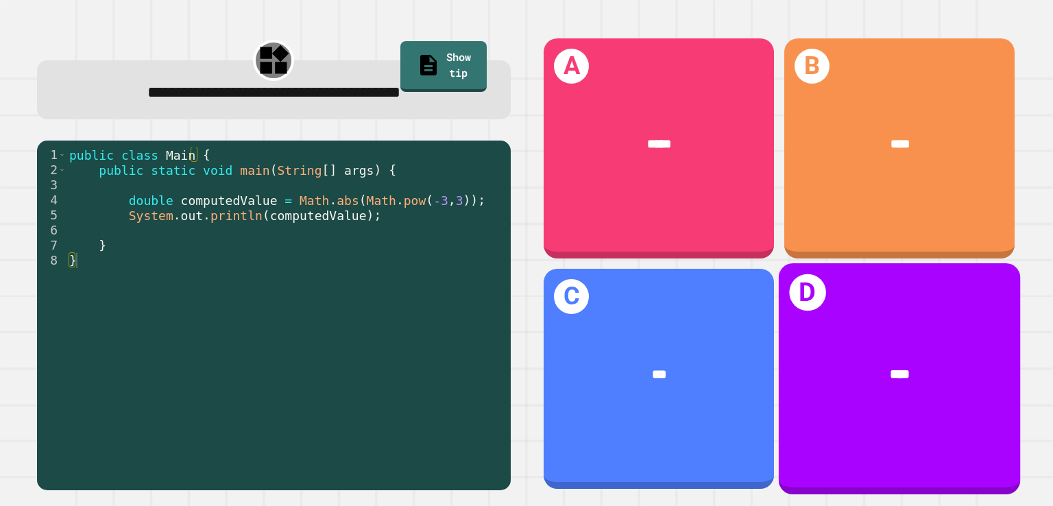
click at [709, 339] on div "****" at bounding box center [899, 375] width 241 height 73
